Goal: Task Accomplishment & Management: Use online tool/utility

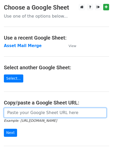
click at [30, 115] on input "url" at bounding box center [55, 113] width 102 height 10
paste input "https://docs.google.com/spreadsheets/d/13li7GVMreAN7BAfQPY8qSxLCqtPPgkUgA8gHa3L…"
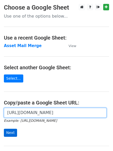
type input "https://docs.google.com/spreadsheets/d/13li7GVMreAN7BAfQPY8qSxLCqtPPgkUgA8gHa3L…"
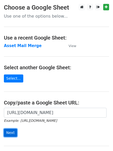
click at [14, 130] on input "Next" at bounding box center [10, 132] width 13 height 8
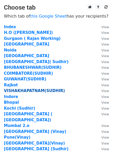
click at [31, 90] on strong "VISHAKHAPATNAM(SUDHIR)" at bounding box center [34, 90] width 61 height 5
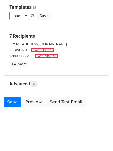
scroll to position [44, 0]
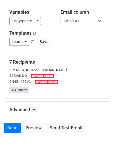
click at [16, 91] on link "+4 more" at bounding box center [18, 90] width 19 height 6
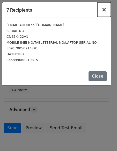
click at [107, 10] on button "×" at bounding box center [103, 9] width 13 height 14
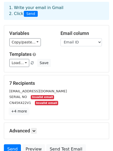
scroll to position [0, 0]
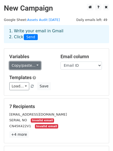
click at [16, 66] on link "Copy/paste..." at bounding box center [24, 65] width 31 height 8
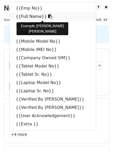
click at [28, 17] on link "{{Full Name}}" at bounding box center [53, 16] width 86 height 8
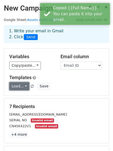
click at [13, 87] on link "Load..." at bounding box center [19, 86] width 20 height 8
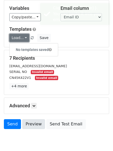
scroll to position [70, 0]
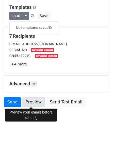
click at [31, 101] on link "Preview" at bounding box center [33, 102] width 23 height 10
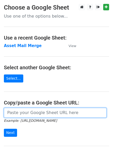
click at [37, 113] on input "url" at bounding box center [55, 113] width 102 height 10
paste input "https://docs.google.com/spreadsheets/d/13li7GVMreAN7BAfQPY8qSxLCqtPPgkUgA8gHa3L…"
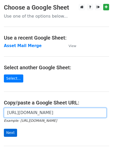
type input "https://docs.google.com/spreadsheets/d/13li7GVMreAN7BAfQPY8qSxLCqtPPgkUgA8gHa3L…"
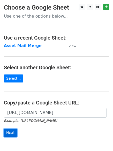
click at [11, 130] on input "Next" at bounding box center [10, 132] width 13 height 8
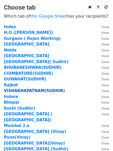
click at [25, 88] on strong "VISHAKHAPATNAM(SUDHIR)" at bounding box center [34, 90] width 61 height 5
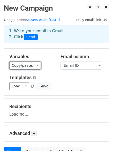
click at [23, 66] on link "Copy/paste..." at bounding box center [24, 65] width 31 height 8
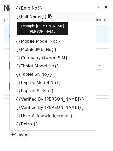
click at [29, 16] on link "{{Full Name}}" at bounding box center [53, 16] width 86 height 8
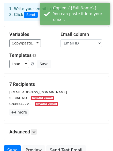
scroll to position [52, 0]
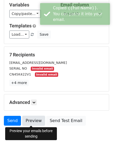
click at [34, 120] on link "Preview" at bounding box center [33, 121] width 23 height 10
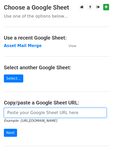
click at [48, 113] on input "url" at bounding box center [55, 113] width 102 height 10
paste input "[URL][DOMAIN_NAME]"
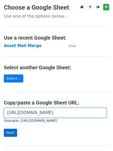
type input "[URL][DOMAIN_NAME]"
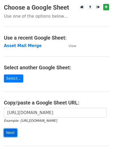
click at [11, 134] on input "Next" at bounding box center [10, 132] width 13 height 8
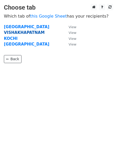
click at [20, 33] on strong "VISHAKHAPATNAM" at bounding box center [24, 32] width 41 height 5
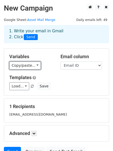
click at [19, 67] on link "Copy/paste..." at bounding box center [24, 65] width 31 height 8
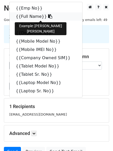
click at [34, 17] on link "{{Full Name}}" at bounding box center [46, 16] width 72 height 8
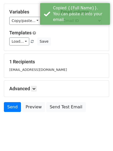
scroll to position [50, 0]
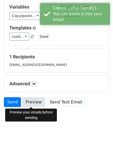
click at [29, 103] on link "Preview" at bounding box center [33, 102] width 23 height 10
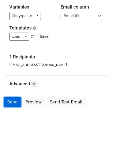
click at [12, 102] on link "Send" at bounding box center [12, 102] width 17 height 10
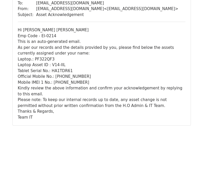
scroll to position [58, 0]
